Goal: Find specific page/section: Find specific page/section

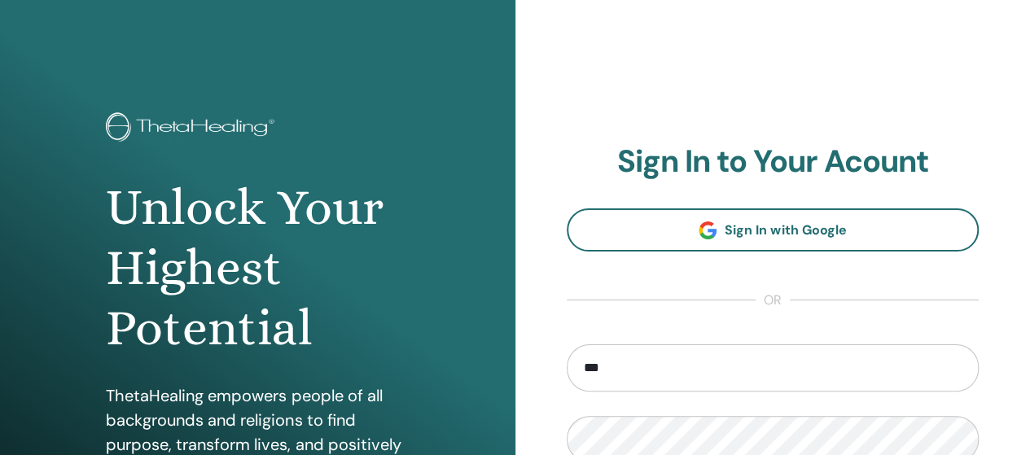
type input "**********"
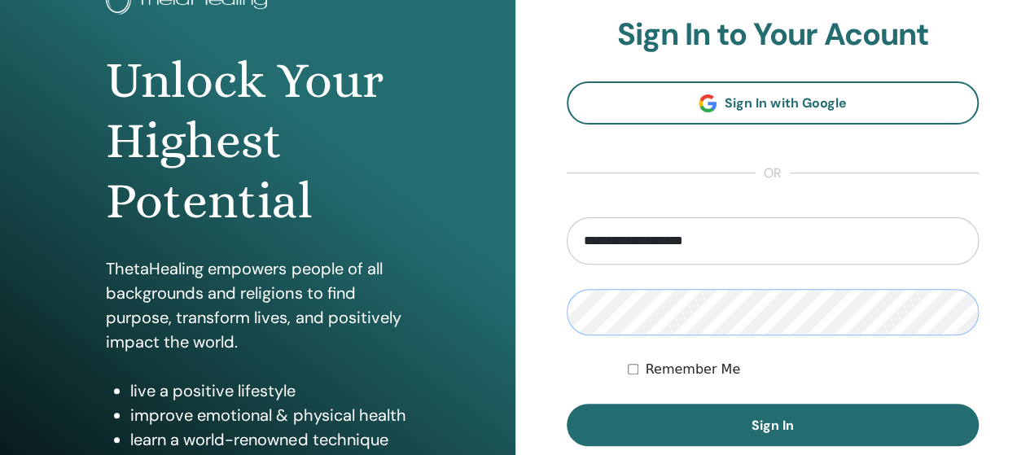
scroll to position [181, 0]
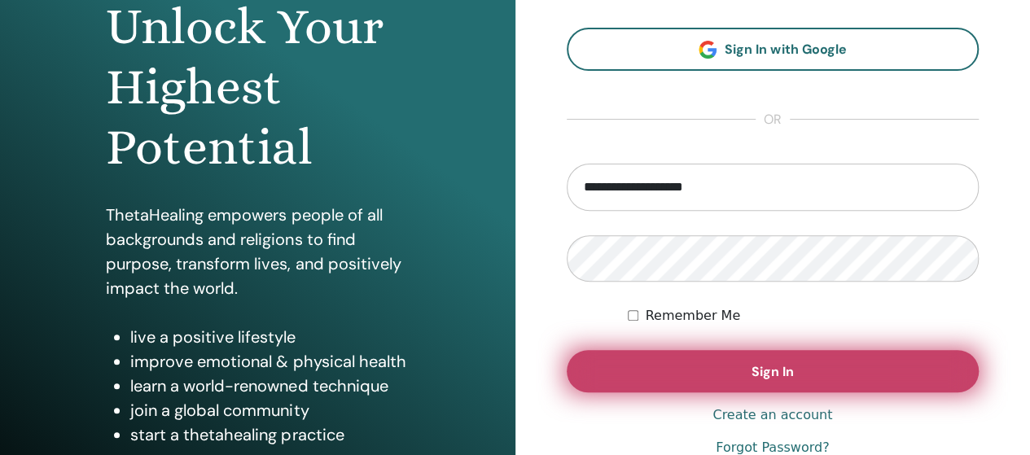
click at [830, 377] on button "Sign In" at bounding box center [773, 371] width 413 height 42
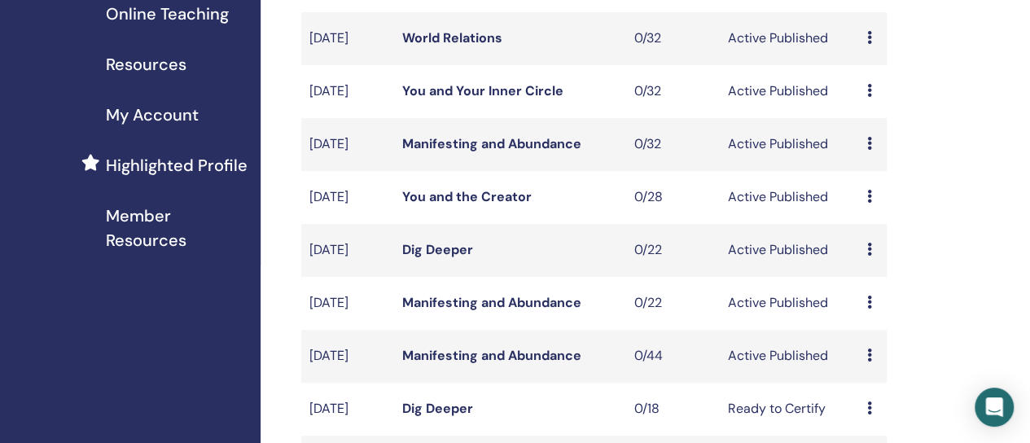
scroll to position [341, 0]
click at [868, 203] on icon at bounding box center [869, 196] width 5 height 13
click at [880, 226] on link "Preview" at bounding box center [871, 231] width 46 height 17
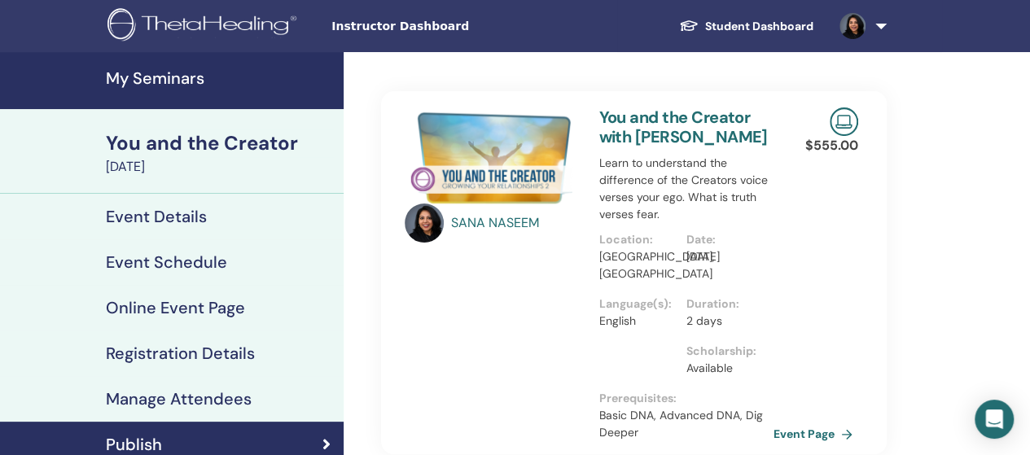
click at [175, 81] on h4 "My Seminars" at bounding box center [220, 78] width 228 height 20
